Goal: Information Seeking & Learning: Learn about a topic

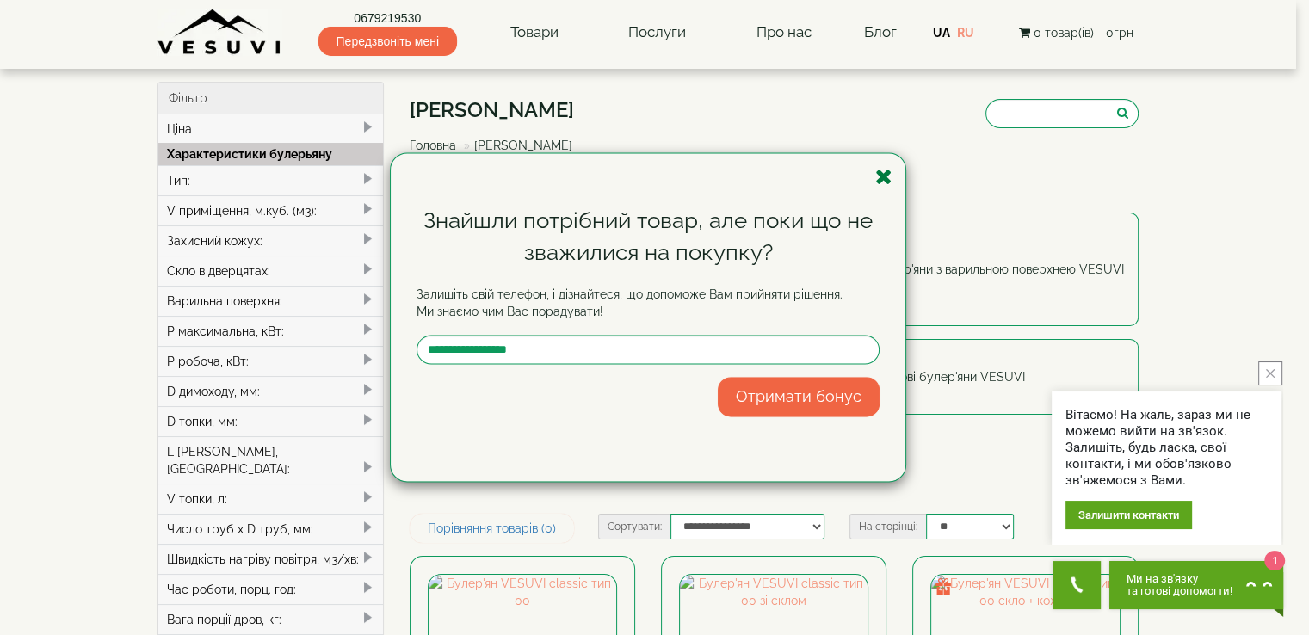
click at [884, 175] on icon "button" at bounding box center [883, 177] width 17 height 22
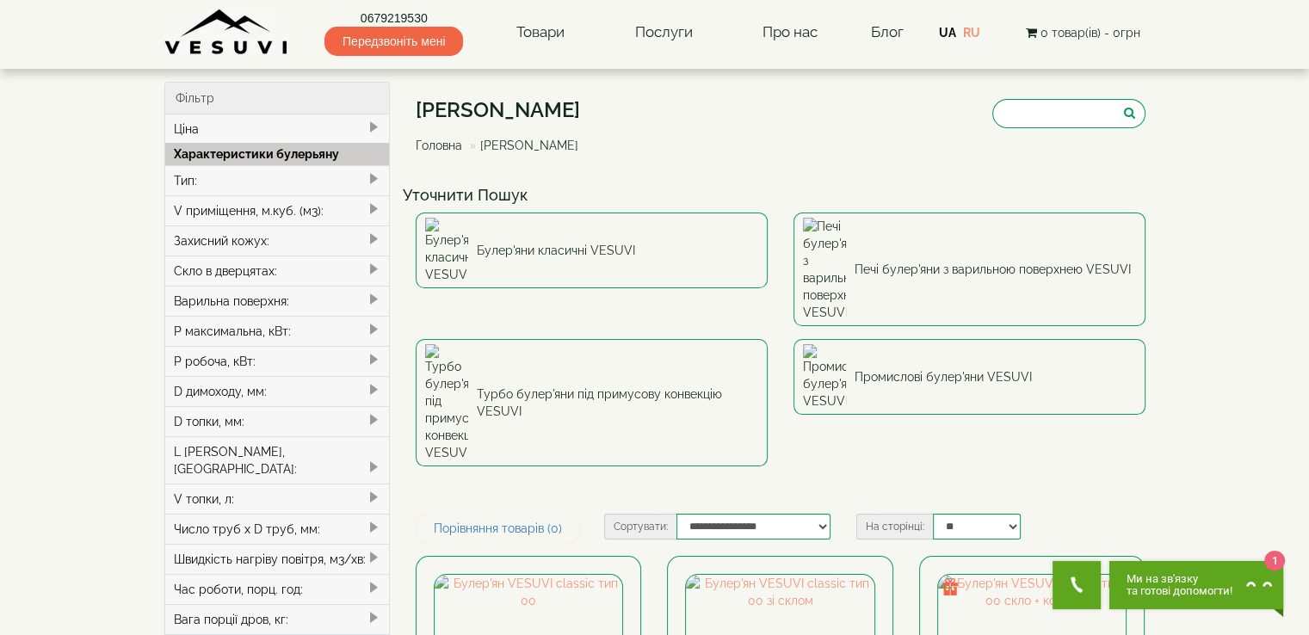
click at [280, 171] on div "Тип:" at bounding box center [277, 180] width 225 height 30
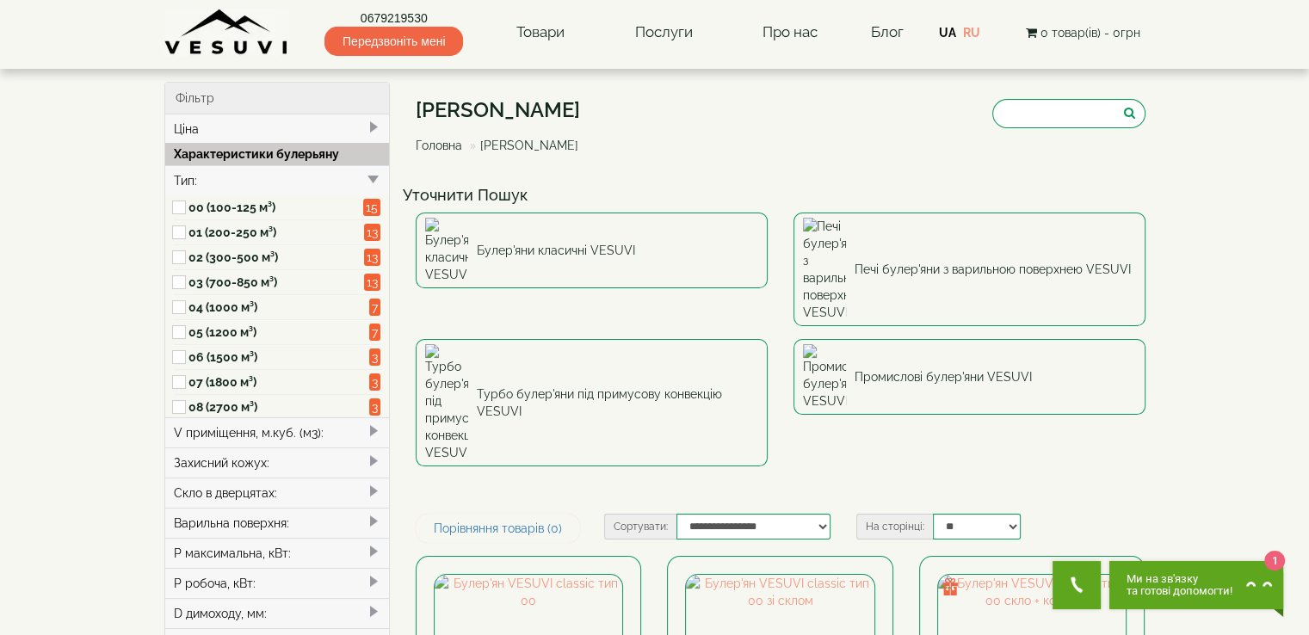
click at [191, 373] on label "07 (1800 м³)" at bounding box center [276, 381] width 176 height 17
click at [240, 384] on label "07 (1800 м³)" at bounding box center [276, 381] width 176 height 17
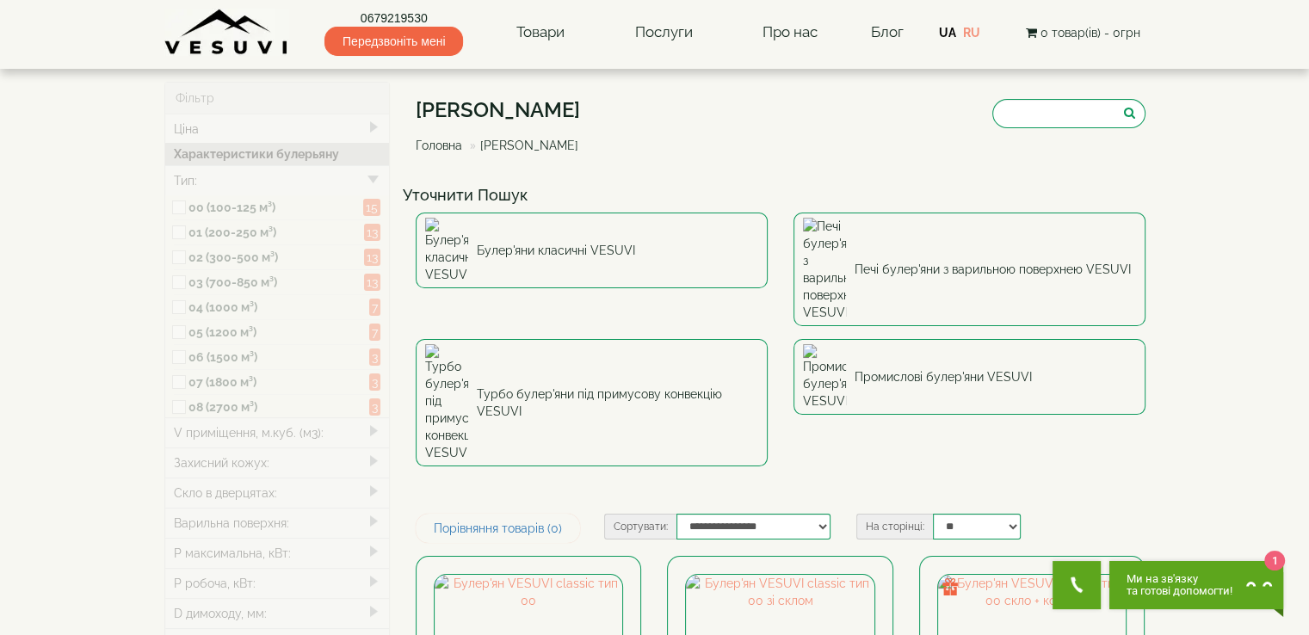
type input "*****"
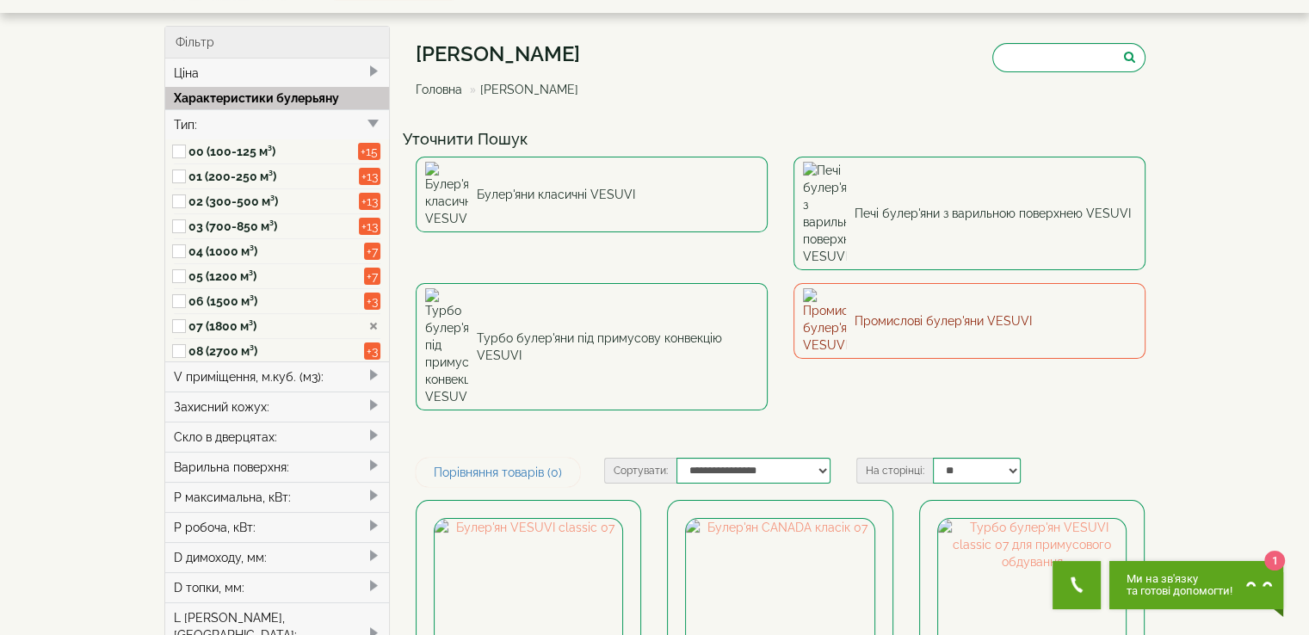
scroll to position [86, 0]
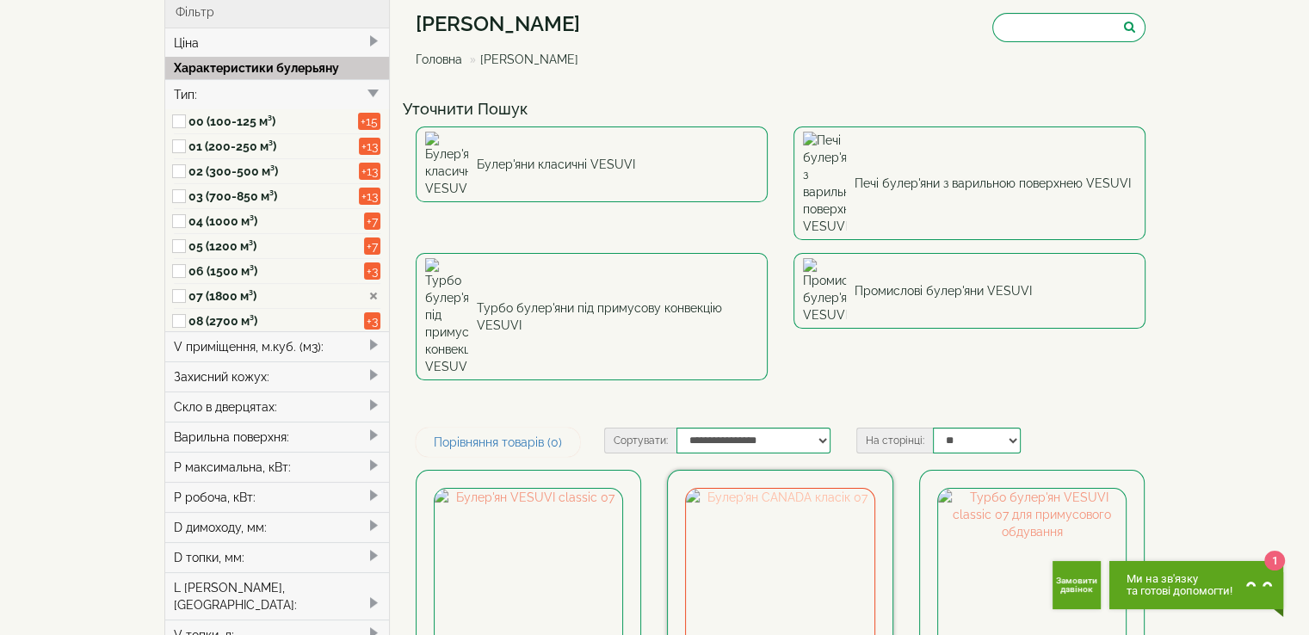
click at [788, 489] on img at bounding box center [780, 583] width 188 height 188
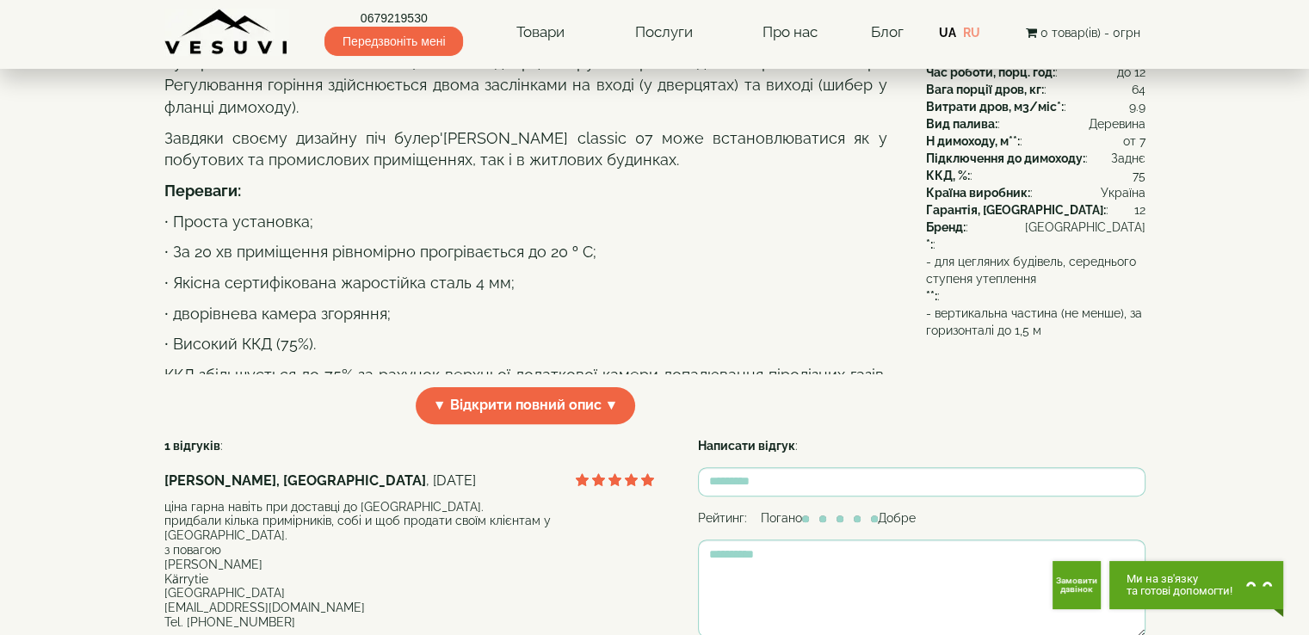
scroll to position [430, 0]
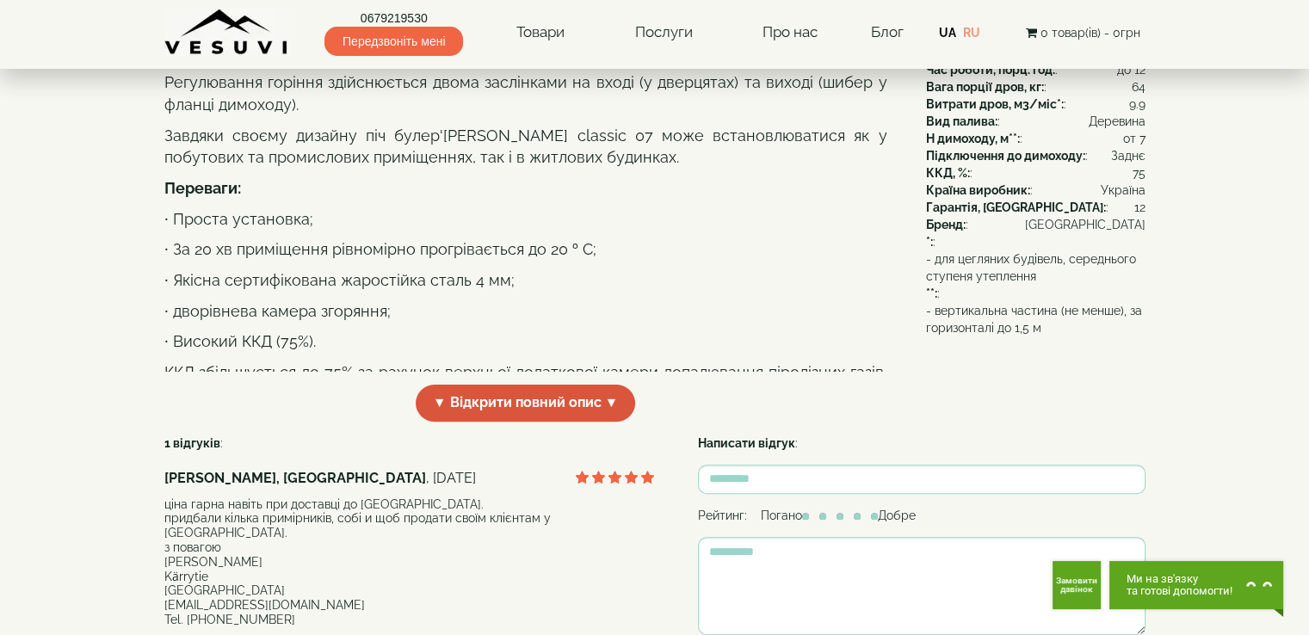
click at [532, 422] on span "▼ Відкрити повний опис ▼" at bounding box center [526, 403] width 220 height 37
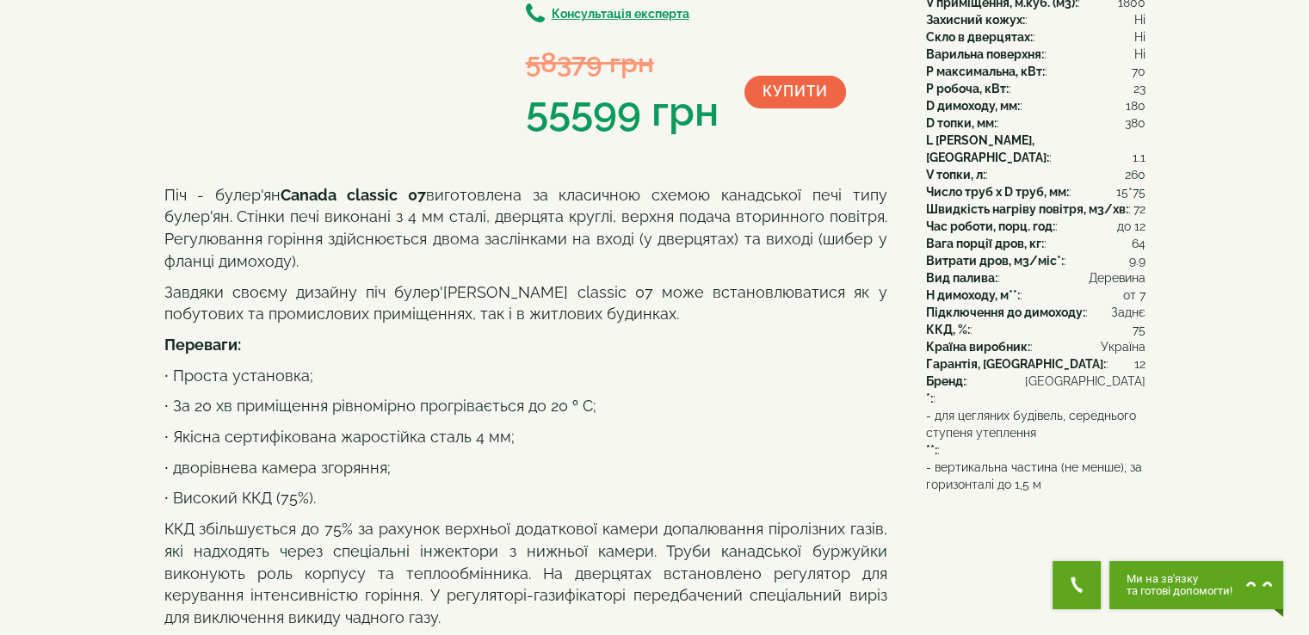
scroll to position [0, 0]
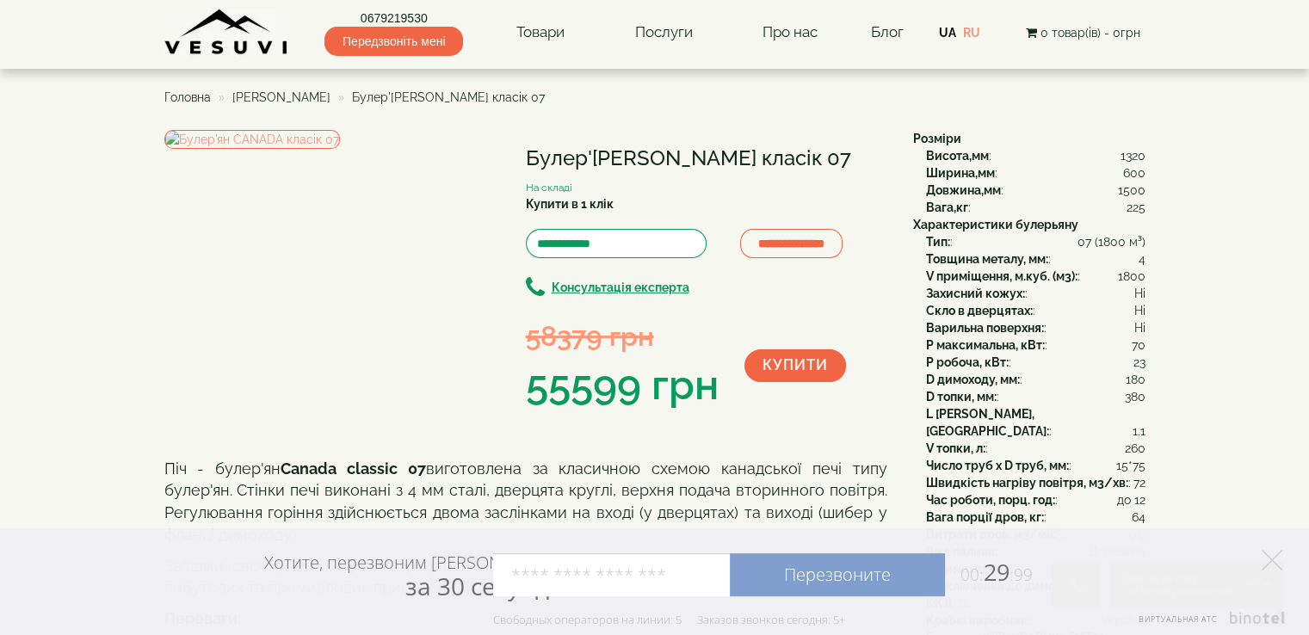
click at [256, 98] on span "[PERSON_NAME]" at bounding box center [281, 97] width 98 height 14
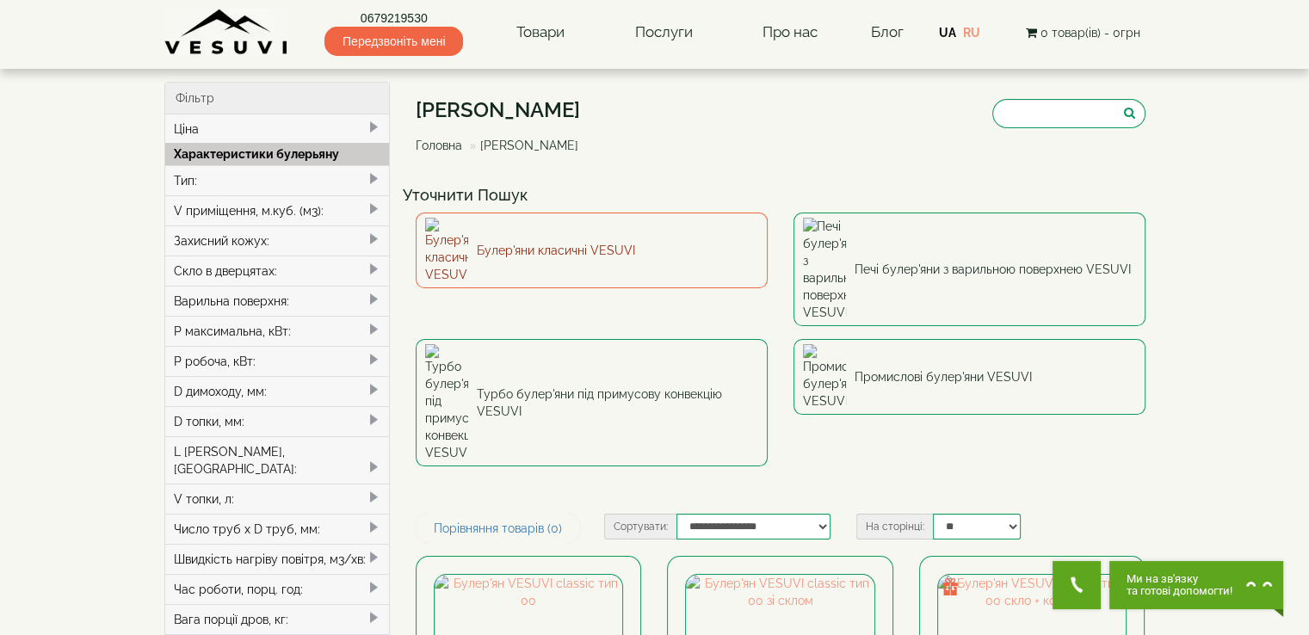
click at [635, 239] on link "Булер'яни класичні VESUVI" at bounding box center [592, 250] width 352 height 76
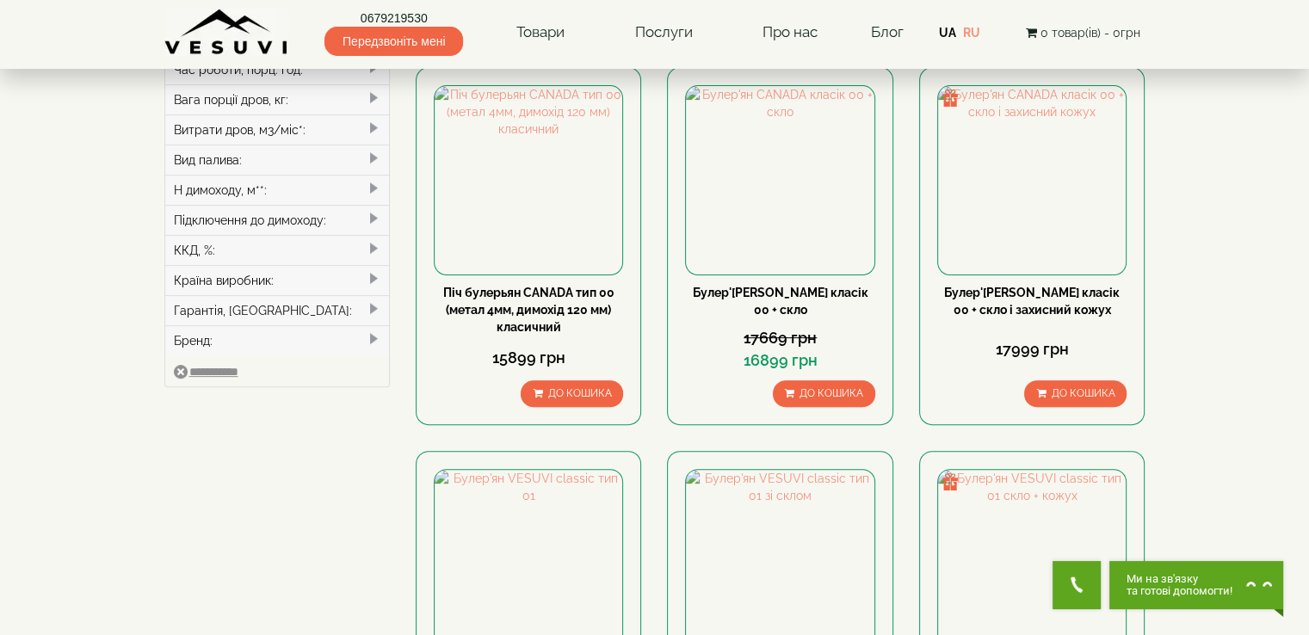
scroll to position [602, 0]
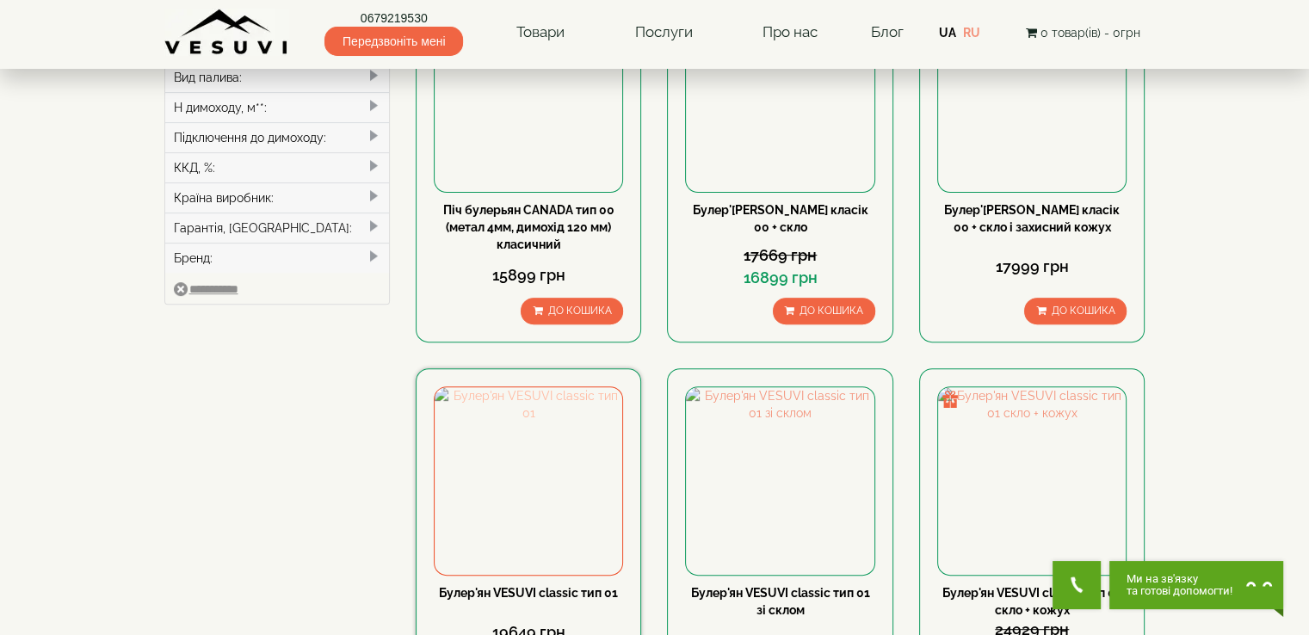
click at [540, 496] on img at bounding box center [528, 481] width 188 height 188
